Goal: Information Seeking & Learning: Find specific fact

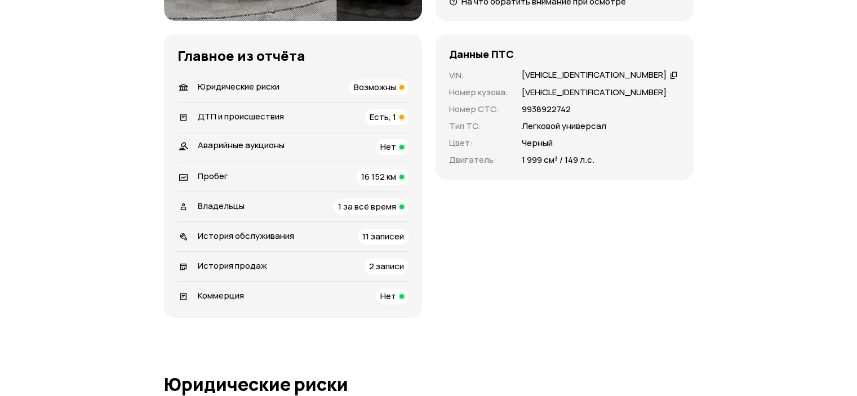
scroll to position [451, 0]
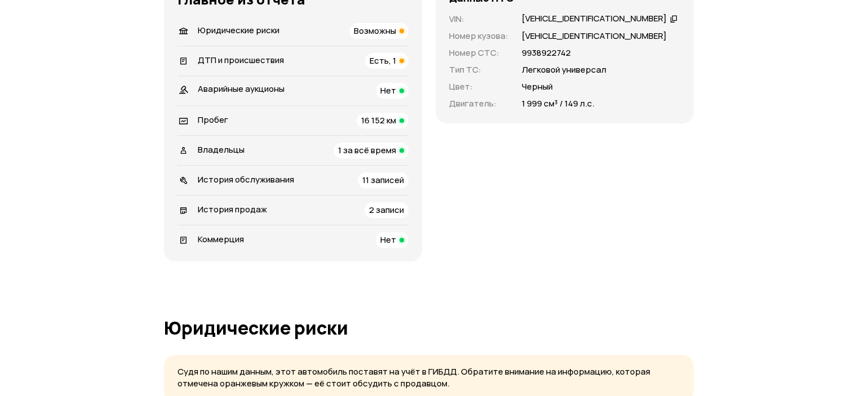
click at [397, 209] on span "2 записи" at bounding box center [386, 210] width 35 height 12
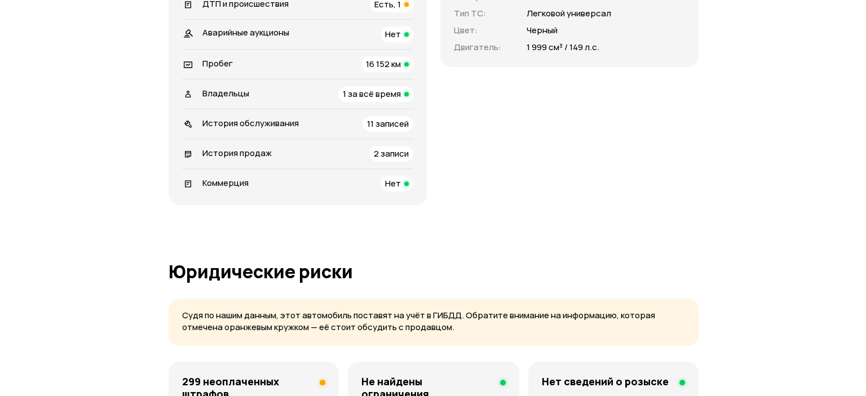
scroll to position [733, 0]
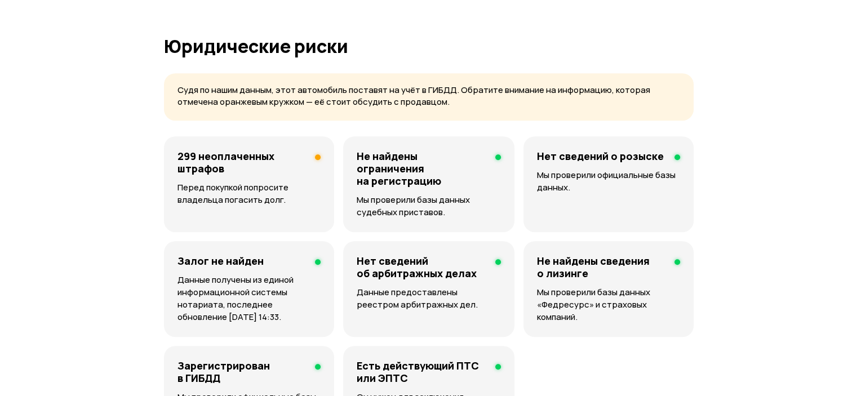
click at [242, 157] on h4 "299 неоплаченных штрафов" at bounding box center [242, 162] width 129 height 25
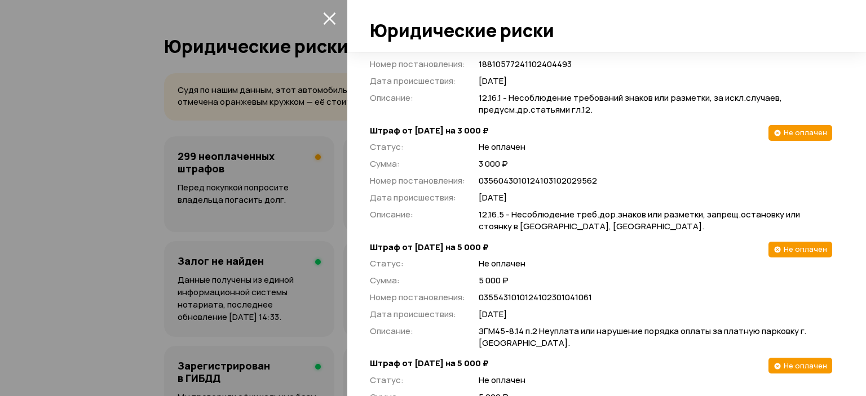
scroll to position [0, 0]
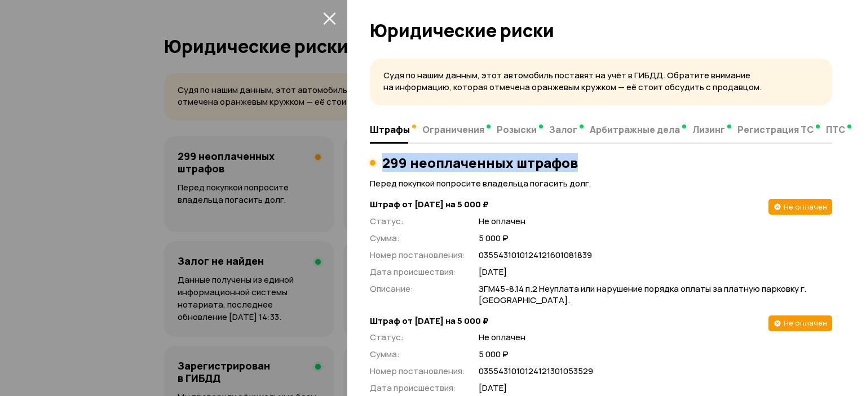
drag, startPoint x: 384, startPoint y: 157, endPoint x: 580, endPoint y: 164, distance: 195.7
click at [580, 164] on div "299 неоплаченных штрафов" at bounding box center [601, 163] width 462 height 16
copy h3 "299 неоплаченных штрафов"
click at [826, 160] on div "Судя по нашим данным, этот автомобиль поставят на учёт в ГИБДД. Обратите вниман…" at bounding box center [606, 224] width 519 height 344
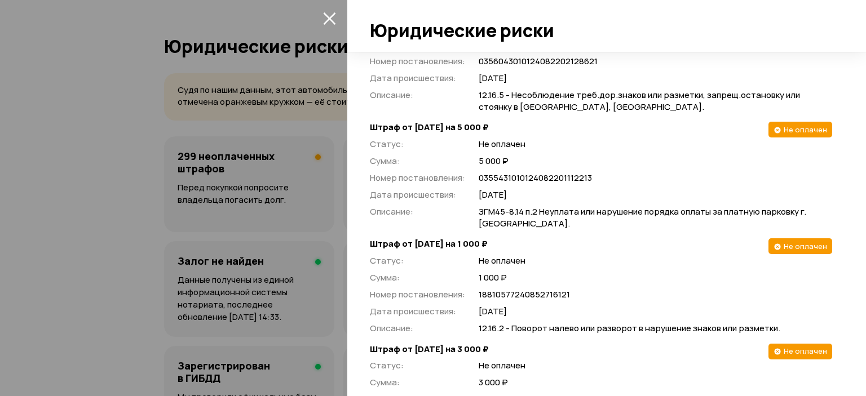
scroll to position [3607, 0]
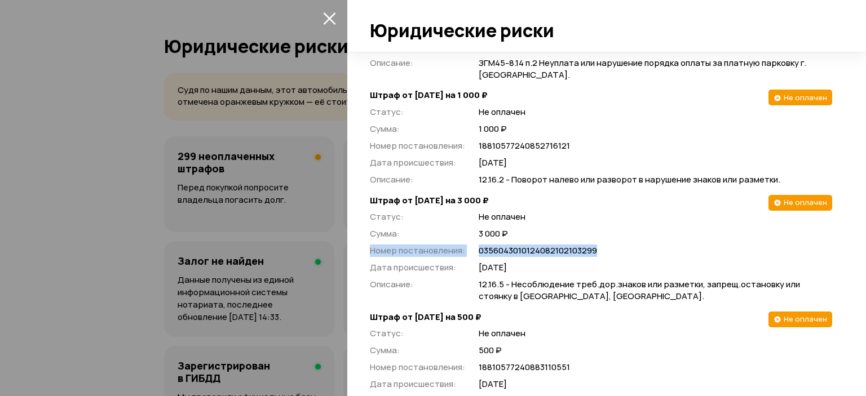
drag, startPoint x: 370, startPoint y: 247, endPoint x: 596, endPoint y: 244, distance: 226.0
click at [596, 244] on div "Статус : Не оплачен Сумма : 3 000 ₽ Номер постановления : 035604301012408210210…" at bounding box center [601, 256] width 462 height 91
copy div "Номер постановления : 0356043010124082102103299"
click at [812, 250] on p "0356043010124082102103299" at bounding box center [655, 251] width 353 height 12
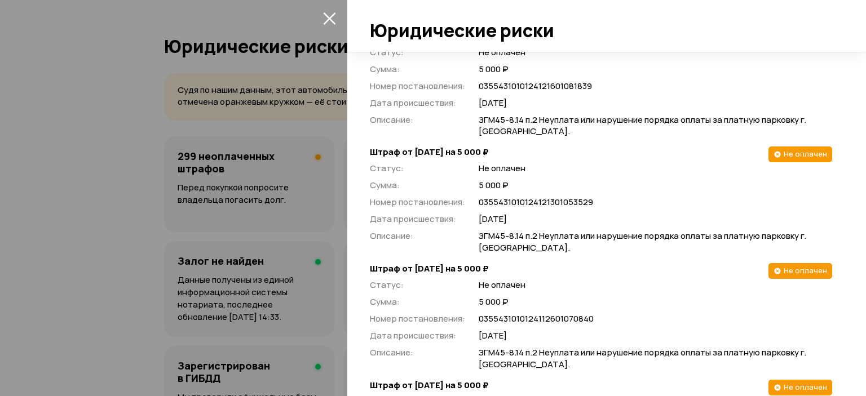
scroll to position [0, 0]
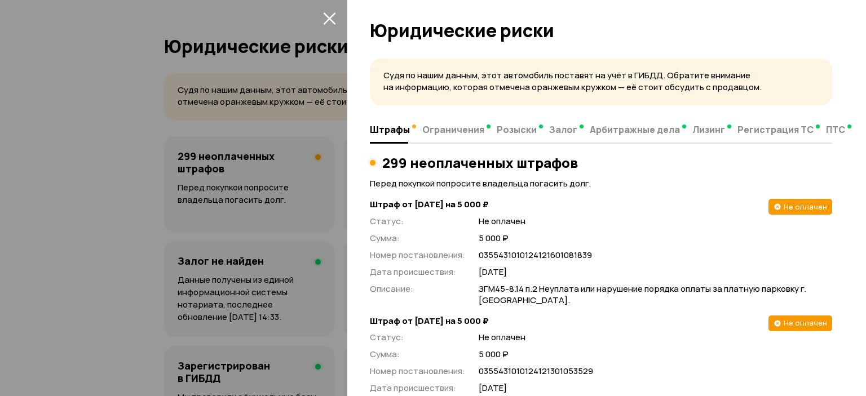
click at [476, 255] on div "Статус : Не оплачен Сумма : 5 000 ₽ Номер постановления : 035543101012412160108…" at bounding box center [601, 260] width 462 height 91
drag, startPoint x: 478, startPoint y: 254, endPoint x: 595, endPoint y: 259, distance: 116.8
click at [595, 259] on p "0355431010124121601081839" at bounding box center [655, 256] width 353 height 12
copy p "0355431010124121601081839"
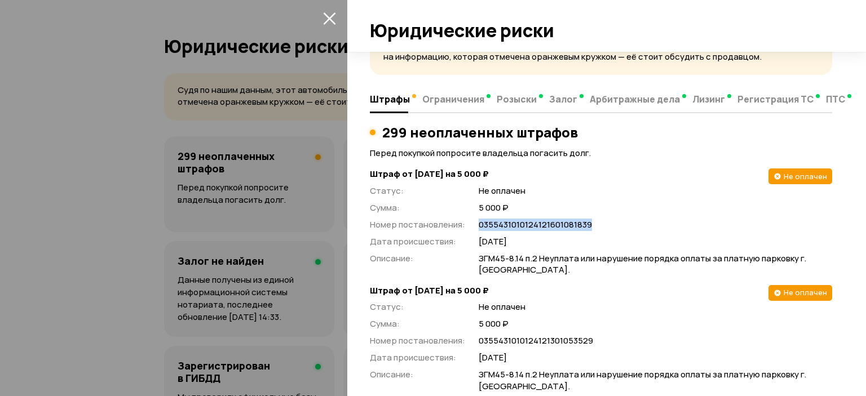
scroll to position [56, 0]
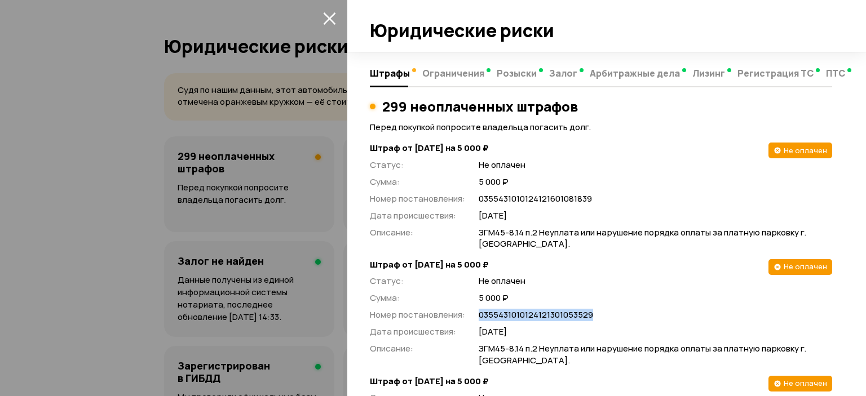
drag, startPoint x: 608, startPoint y: 315, endPoint x: 473, endPoint y: 313, distance: 134.7
click at [473, 313] on div "Статус : Не оплачен Сумма : 5 000 ₽ Номер постановления : 035543101012412130105…" at bounding box center [601, 320] width 462 height 91
copy p "0355431010124121301053529"
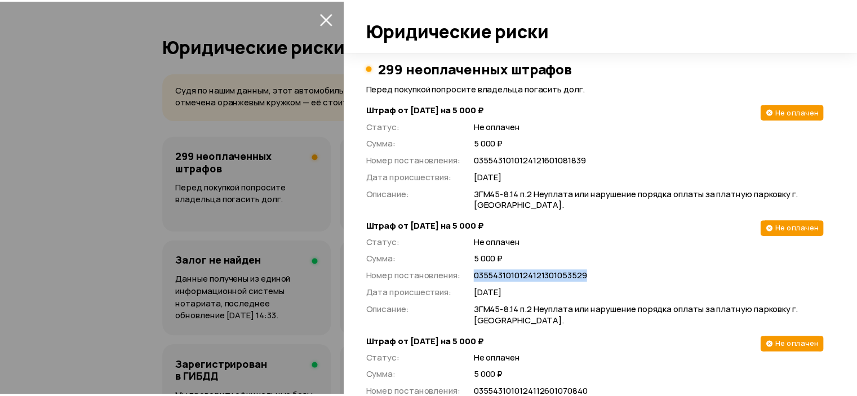
scroll to position [113, 0]
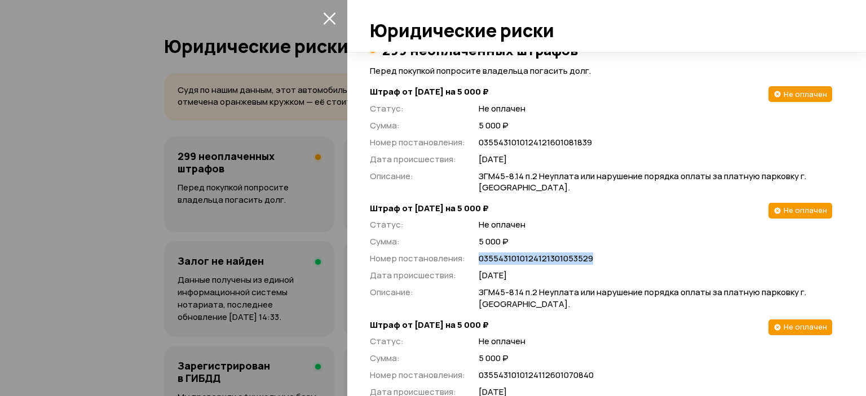
click at [331, 18] on icon "закрыть" at bounding box center [329, 18] width 13 height 13
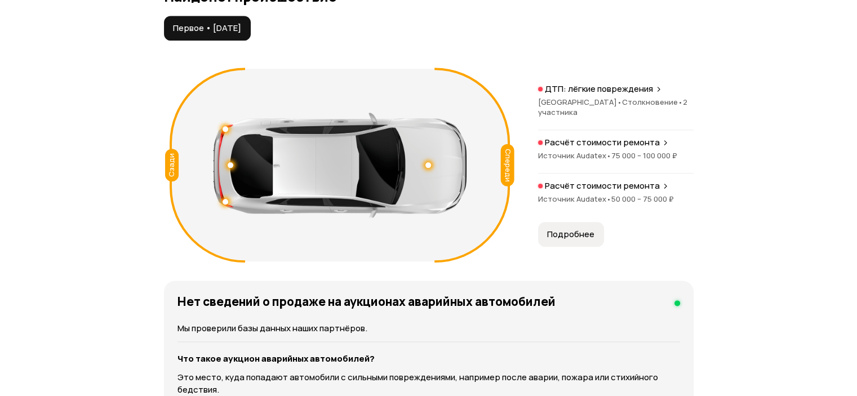
scroll to position [0, 0]
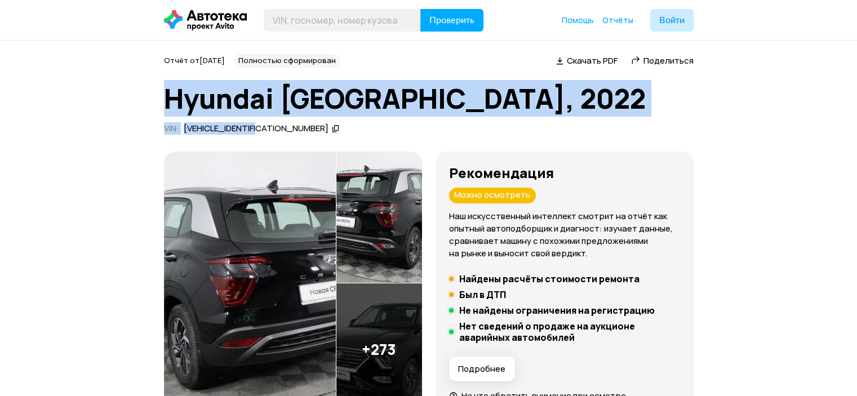
drag, startPoint x: 162, startPoint y: 100, endPoint x: 271, endPoint y: 129, distance: 112.1
copy div "Hyundai CRETA, 2022 VIN : [VEHICLE_IDENTIFICATION_NUMBER]"
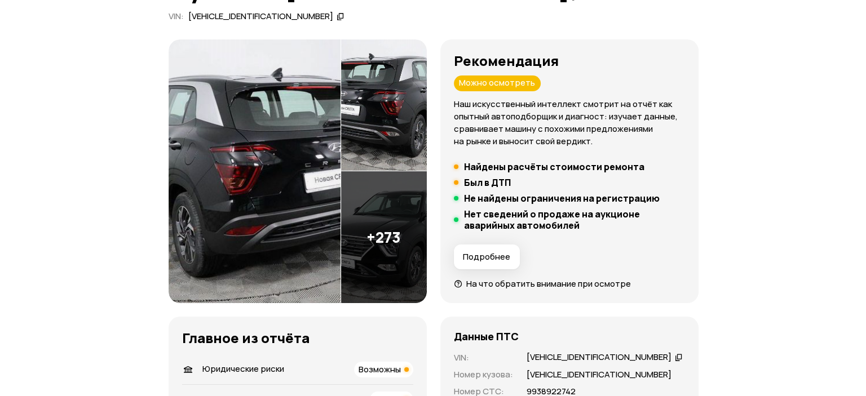
scroll to position [113, 0]
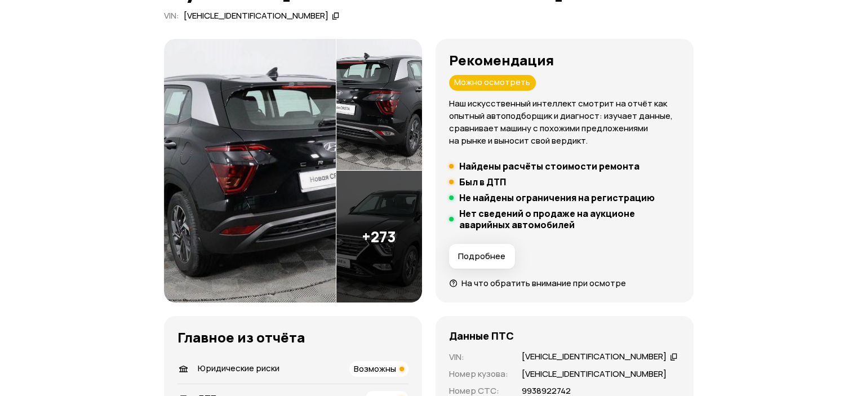
click at [367, 252] on img at bounding box center [379, 237] width 86 height 132
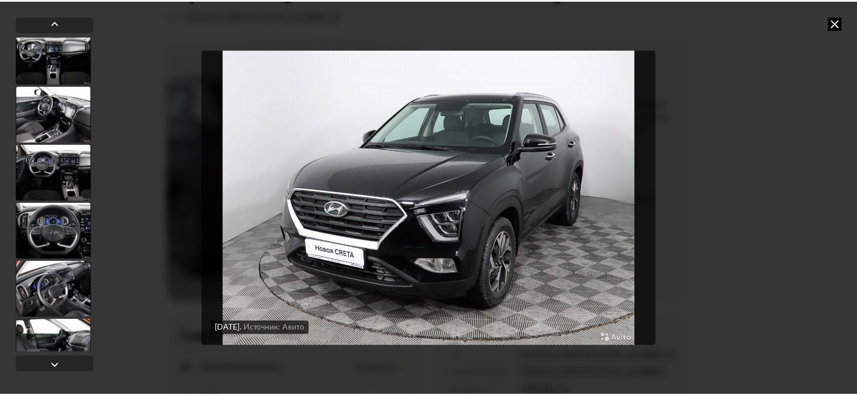
scroll to position [6426, 0]
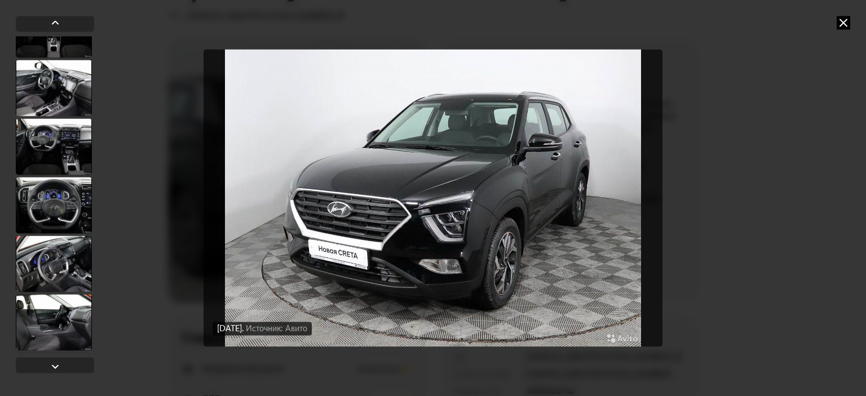
click at [842, 23] on icon at bounding box center [843, 23] width 14 height 14
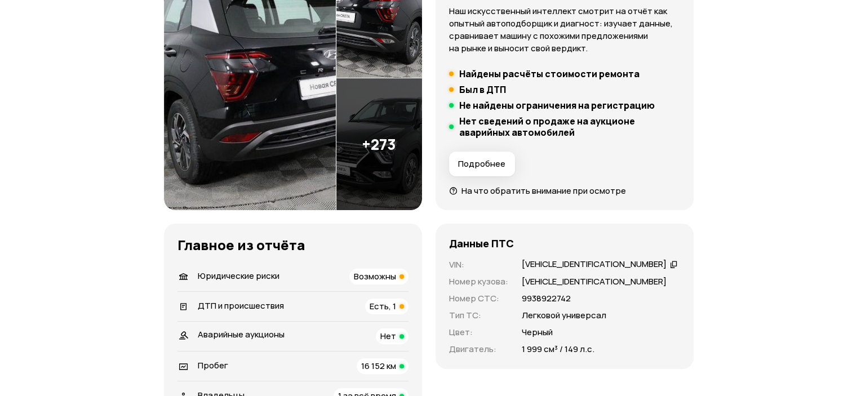
scroll to position [225, 0]
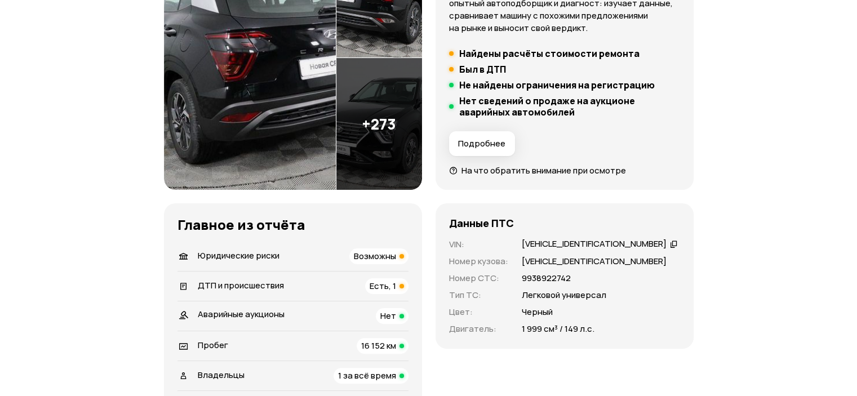
click at [387, 258] on span "Возможны" at bounding box center [375, 256] width 42 height 12
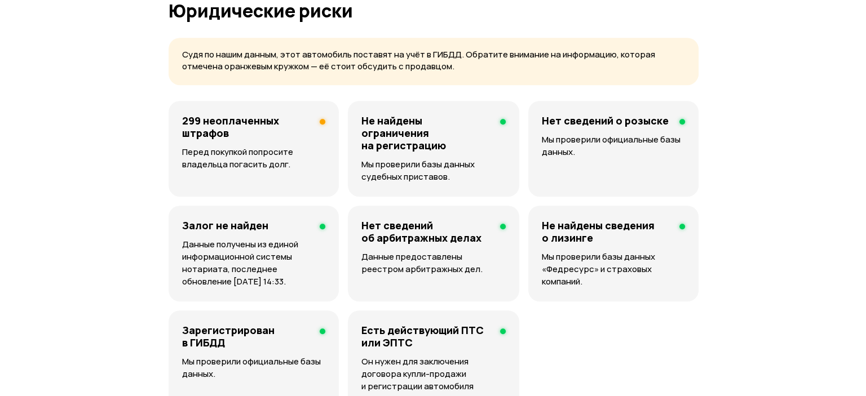
scroll to position [825, 0]
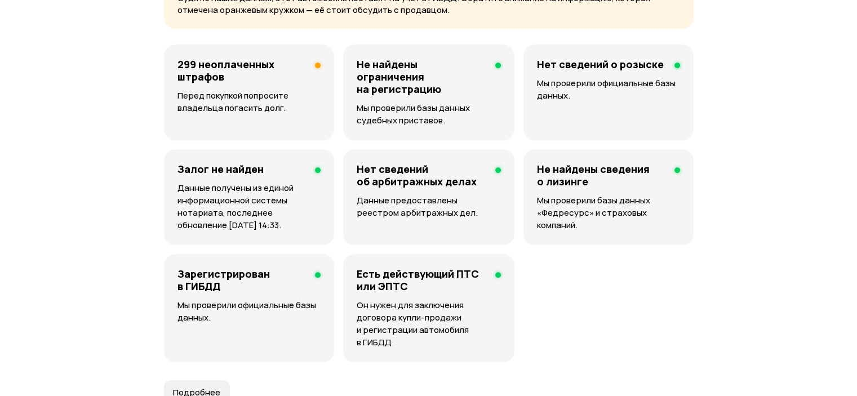
click at [222, 66] on h4 "299 неоплаченных штрафов" at bounding box center [242, 70] width 129 height 25
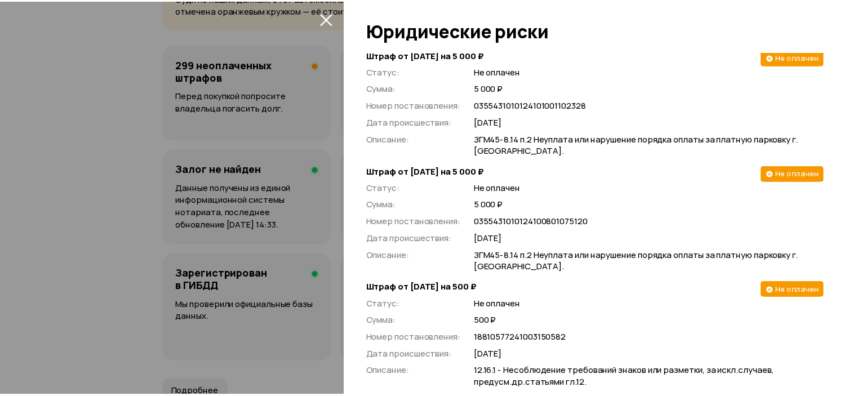
scroll to position [0, 0]
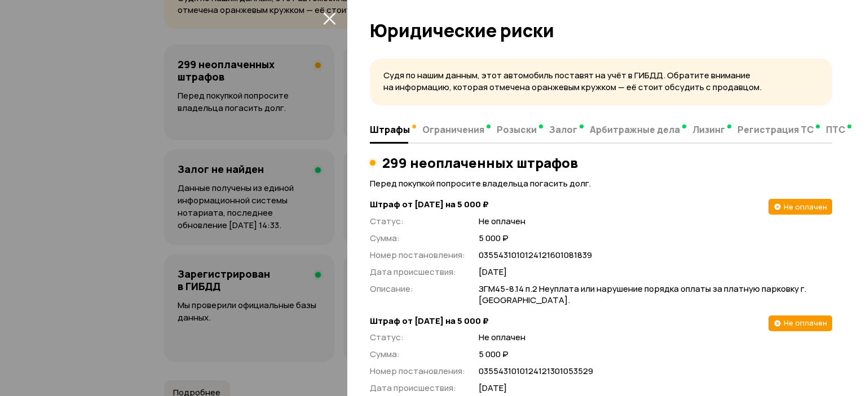
click at [327, 19] on icon "закрыть" at bounding box center [329, 18] width 13 height 13
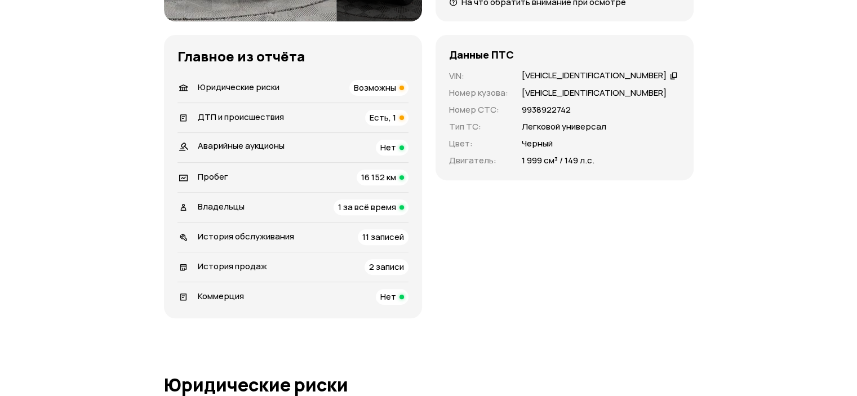
scroll to position [395, 0]
click at [257, 265] on span "История продаж" at bounding box center [232, 266] width 69 height 12
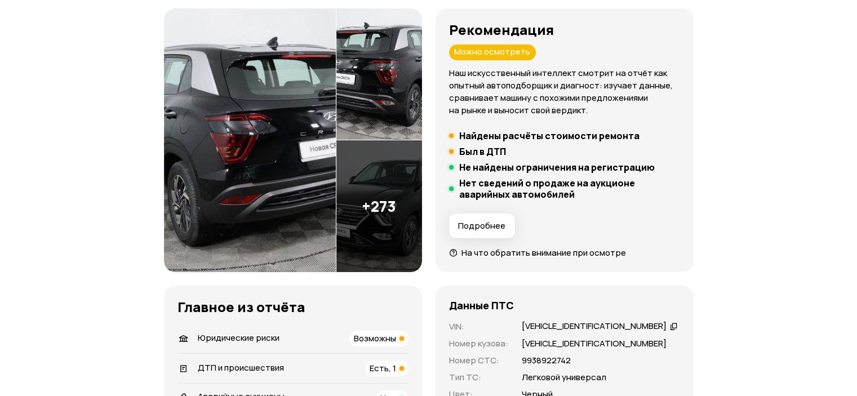
scroll to position [0, 0]
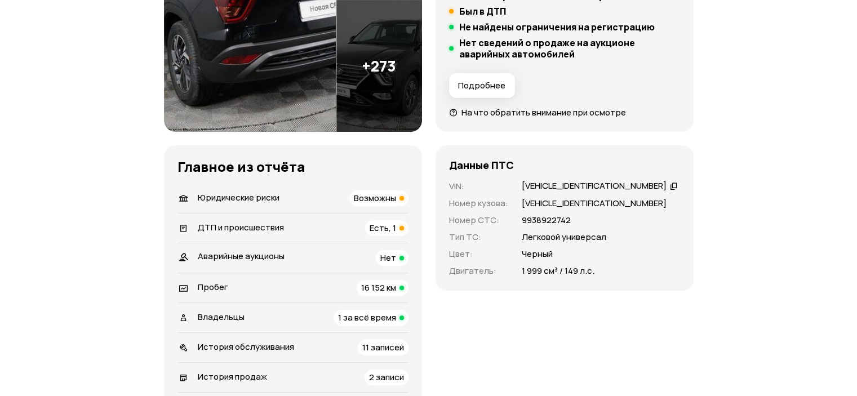
scroll to position [338, 0]
